Goal: Task Accomplishment & Management: Use online tool/utility

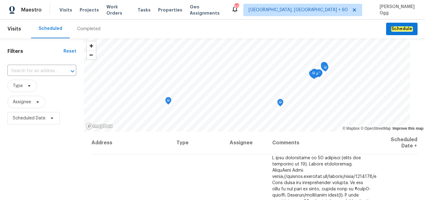
click at [84, 27] on div "Completed" at bounding box center [88, 29] width 23 height 6
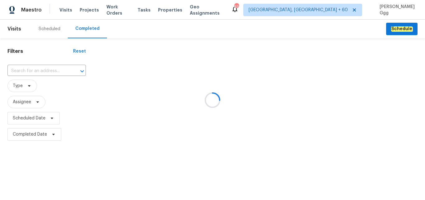
click at [26, 73] on div at bounding box center [212, 100] width 425 height 200
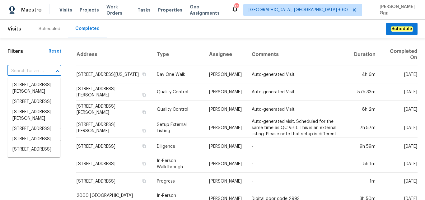
paste input "[STREET_ADDRESS]"
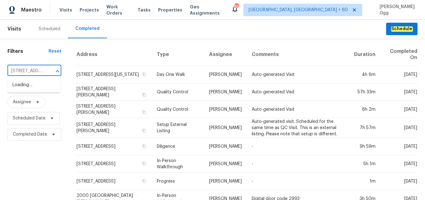
type input "[STREET_ADDRESS]"
click at [35, 89] on li "[STREET_ADDRESS]" at bounding box center [33, 85] width 53 height 10
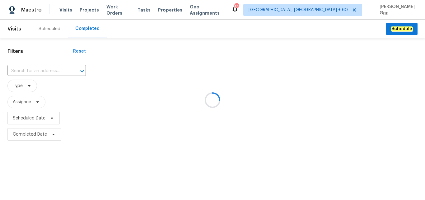
type input "[STREET_ADDRESS]"
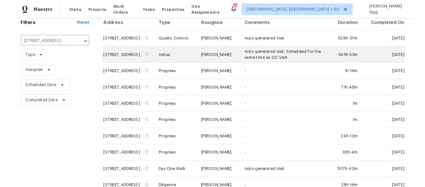
scroll to position [24, 0]
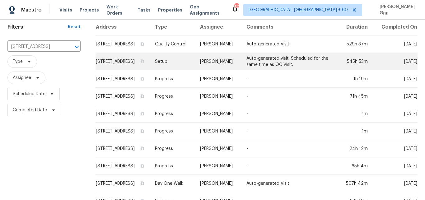
click at [180, 70] on td "Setup" at bounding box center [172, 61] width 45 height 17
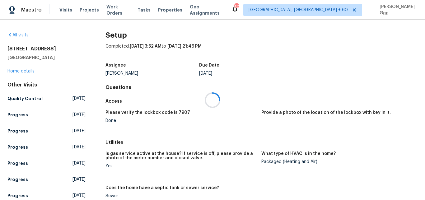
click at [270, 90] on div at bounding box center [212, 100] width 425 height 200
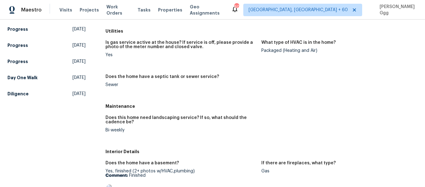
scroll to position [87, 0]
